Goal: Navigation & Orientation: Find specific page/section

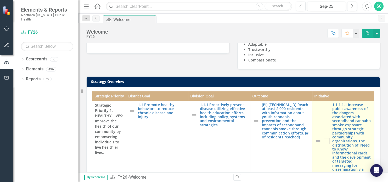
scroll to position [105, 0]
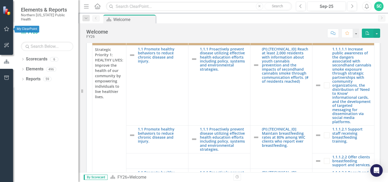
click at [2, 26] on button "button" at bounding box center [7, 29] width 12 height 11
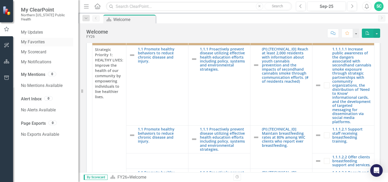
click at [34, 39] on link "My Favorites" at bounding box center [47, 42] width 52 height 6
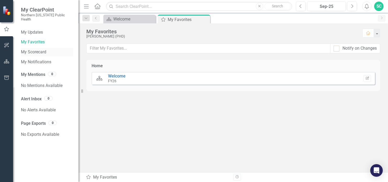
click at [32, 49] on link "My Scorecard" at bounding box center [47, 52] width 52 height 6
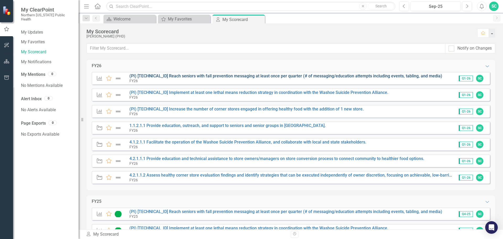
click at [169, 78] on link "(PI) [TECHNICAL_ID] Reach seniors with fall prevention messaging at least once …" at bounding box center [285, 75] width 313 height 5
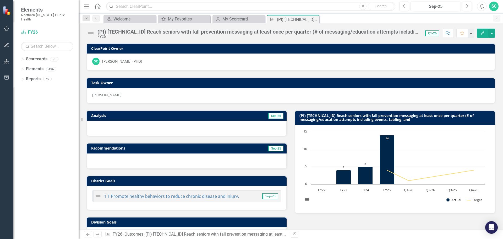
click at [188, 34] on div "(PI) [TECHNICAL_ID] Reach seniors with fall prevention messaging at least once …" at bounding box center [258, 32] width 322 height 6
click at [326, 33] on div "(PI) [TECHNICAL_ID] Reach seniors with fall prevention messaging at least once …" at bounding box center [258, 32] width 322 height 6
click at [351, 31] on div "(PI) [TECHNICAL_ID] Reach seniors with fall prevention messaging at least once …" at bounding box center [258, 32] width 322 height 6
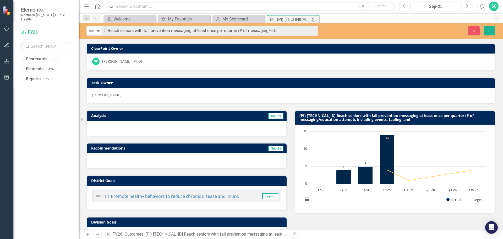
scroll to position [0, 36]
click at [88, 89] on div "[PERSON_NAME]" at bounding box center [291, 95] width 408 height 15
click at [302, 17] on div "(PI) [TECHNICAL_ID] Reach seniors with fall prevention messaging at least once …" at bounding box center [291, 19] width 28 height 7
click at [317, 19] on icon "Close" at bounding box center [314, 19] width 5 height 4
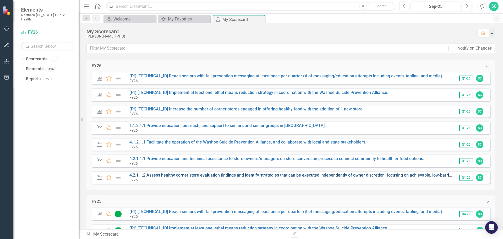
drag, startPoint x: 355, startPoint y: 176, endPoint x: 333, endPoint y: 177, distance: 21.5
click at [333, 177] on link "4.2.1.1.2 Assess healthy corner store evaluation findings and identify strategi…" at bounding box center [364, 174] width 471 height 5
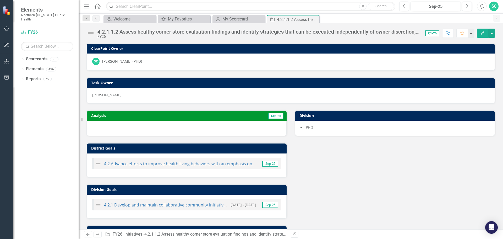
click at [388, 33] on div "4.2.1.1.2 Assess healthy corner store evaluation findings and identify strategi…" at bounding box center [258, 32] width 322 height 6
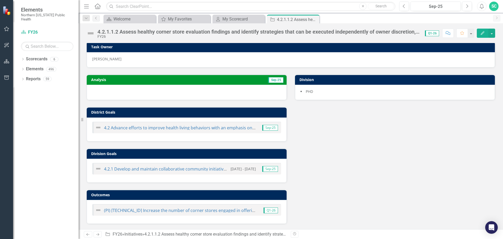
click at [385, 181] on div "Analysis Sep-25 District Goals 4.2 Advance efforts to improve health living beh…" at bounding box center [291, 146] width 416 height 156
click at [376, 33] on div "4.2.1.1.2 Assess healthy corner store evaluation findings and identify strategi…" at bounding box center [258, 32] width 322 height 6
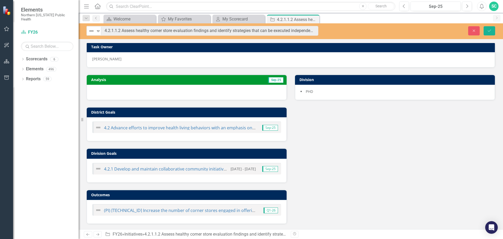
click at [388, 135] on div "Analysis Sep-25 District Goals 4.2 Advance efforts to improve health living beh…" at bounding box center [291, 146] width 416 height 156
click at [354, 168] on div "Analysis Sep-25 District Goals 4.2 Advance efforts to improve health living beh…" at bounding box center [291, 146] width 416 height 156
click at [361, 173] on div "Analysis Sep-25 District Goals 4.2 Advance efforts to improve health living beh…" at bounding box center [291, 146] width 416 height 156
click at [315, 19] on icon "Close" at bounding box center [314, 19] width 5 height 4
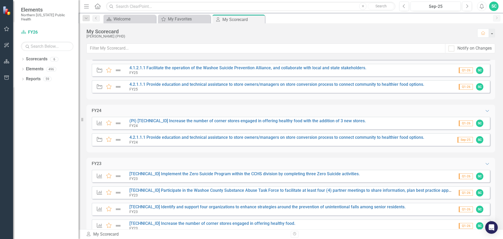
scroll to position [341, 0]
